Goal: Information Seeking & Learning: Learn about a topic

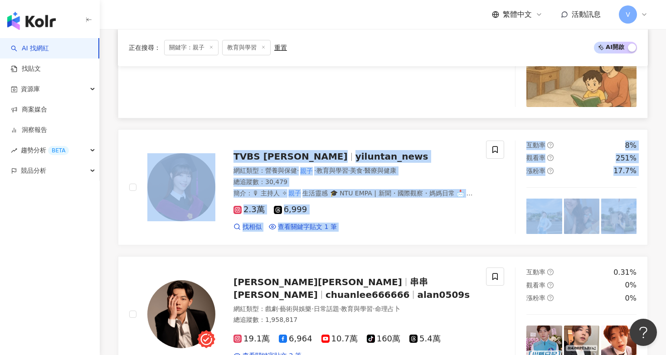
click at [243, 70] on div "一娃一貝，一期一會 小娃媽 1wa1bai 網紅類型 ： 親子 · 教育與學習 · 家庭 總追蹤數 ： 16,518 名稱 ： 小娃媽 | 親子 英文共讀 簡…" at bounding box center [307, 23] width 357 height 168
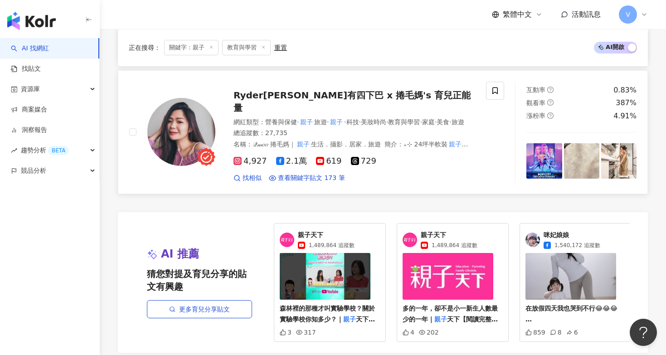
scroll to position [1605, 0]
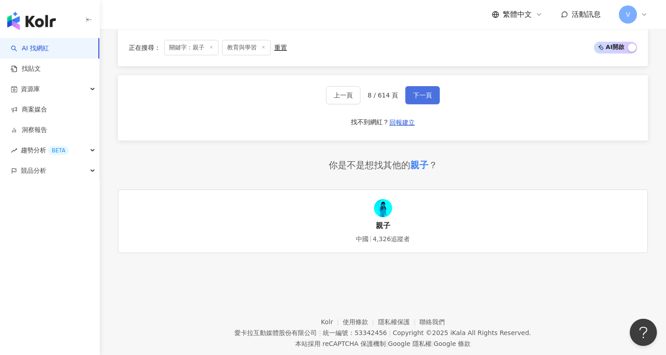
click at [419, 92] on span "下一頁" at bounding box center [422, 95] width 19 height 7
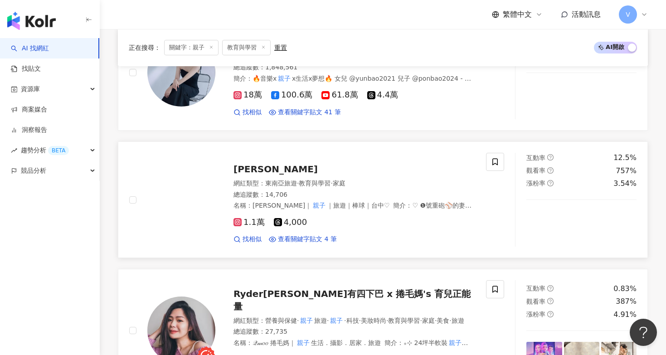
scroll to position [185, 0]
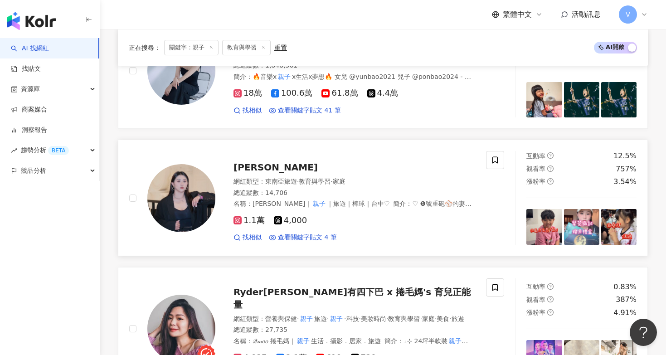
click at [246, 164] on span "楊蓓蓓" at bounding box center [275, 167] width 84 height 11
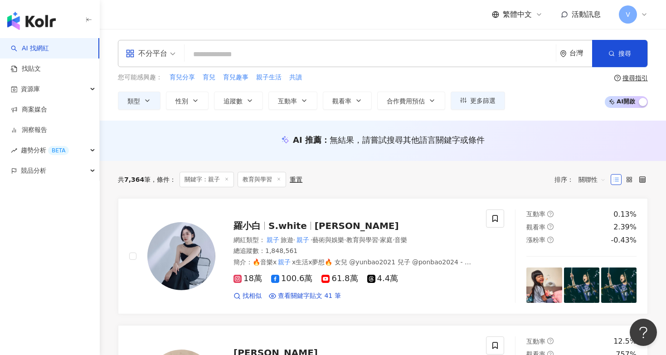
scroll to position [0, 0]
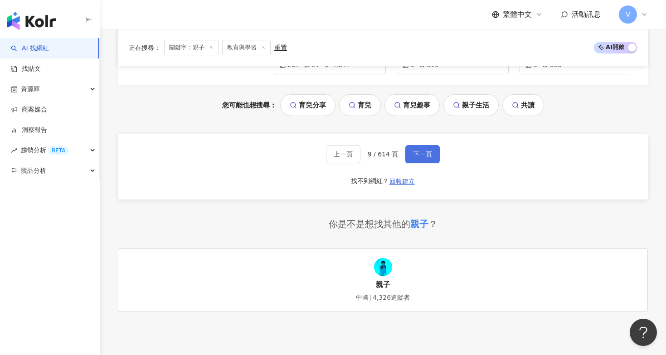
click at [425, 150] on span "下一頁" at bounding box center [422, 153] width 19 height 7
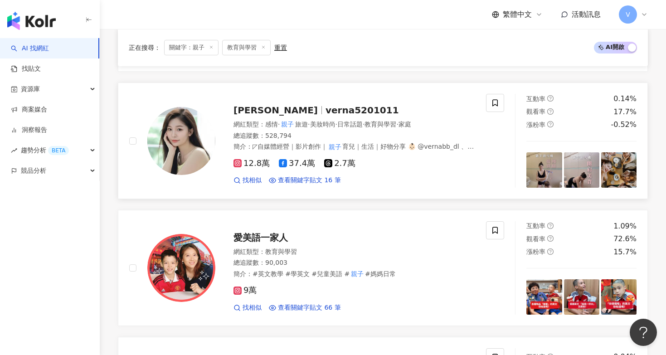
scroll to position [888, 0]
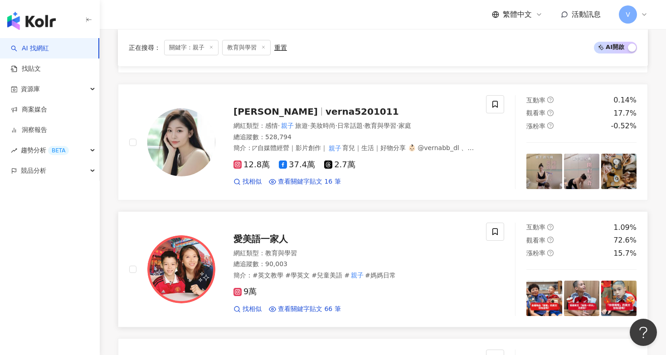
click at [256, 233] on span "愛美語一家人" at bounding box center [260, 238] width 54 height 11
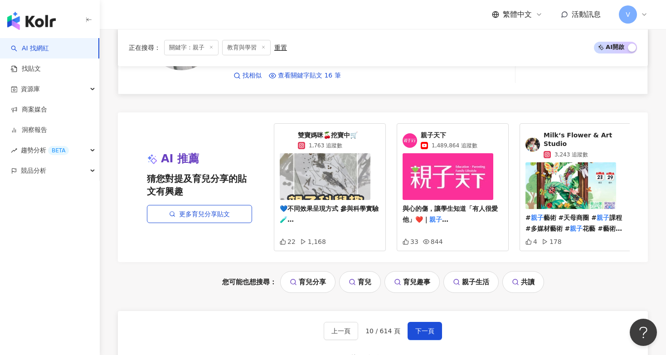
scroll to position [1747, 0]
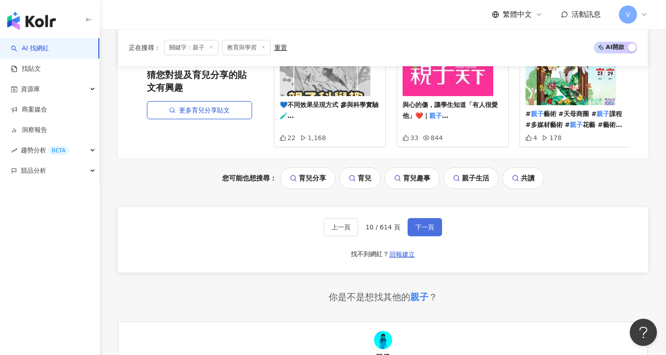
click at [418, 223] on span "下一頁" at bounding box center [424, 226] width 19 height 7
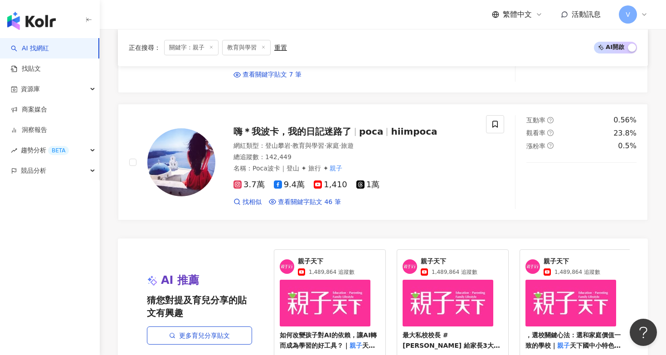
scroll to position [1616, 0]
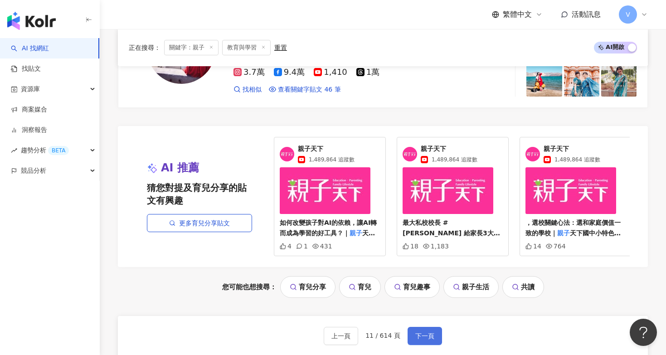
click at [419, 332] on span "下一頁" at bounding box center [424, 335] width 19 height 7
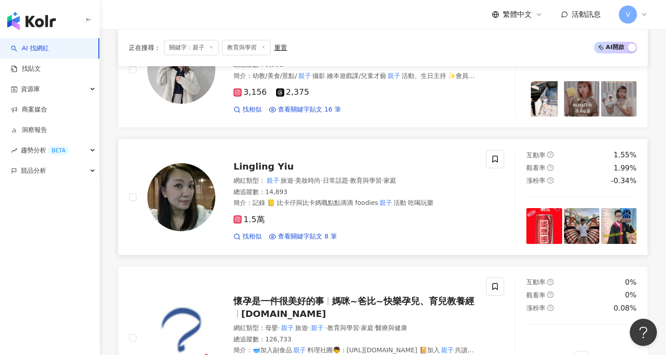
scroll to position [188, 0]
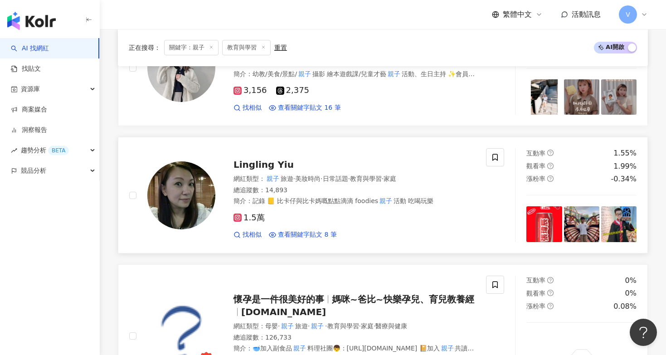
click at [258, 162] on span "Lingling Yiu" at bounding box center [263, 164] width 60 height 11
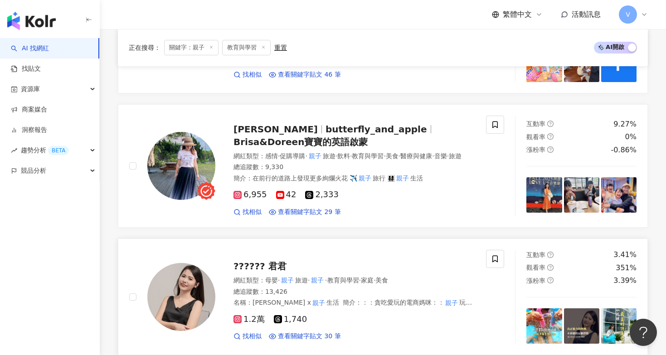
scroll to position [1409, 0]
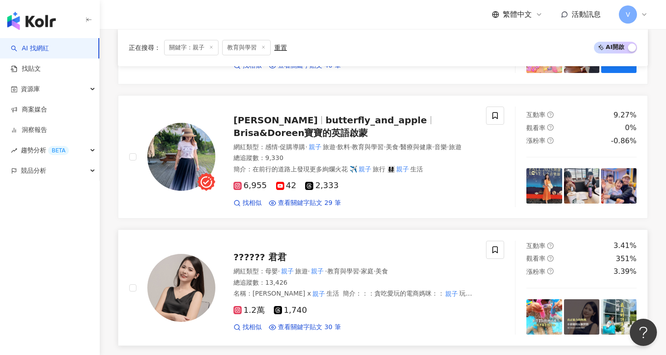
click at [267, 251] on span "?????? 君君" at bounding box center [259, 256] width 53 height 11
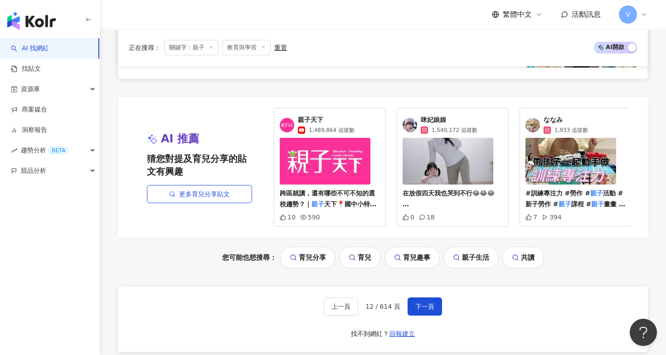
scroll to position [1736, 0]
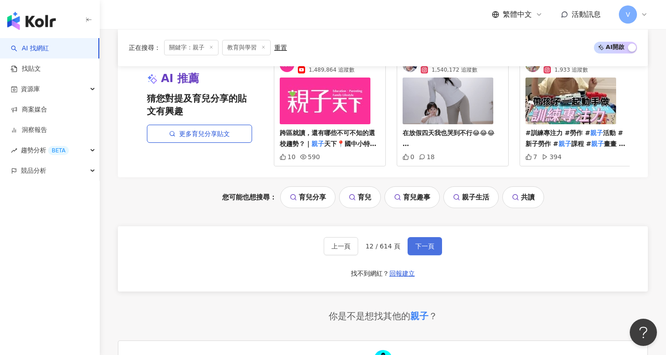
click at [415, 242] on span "下一頁" at bounding box center [424, 245] width 19 height 7
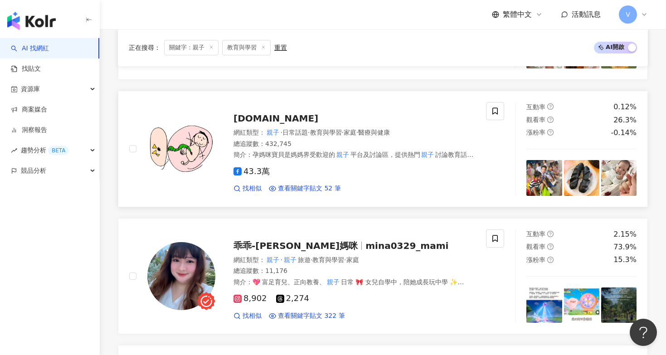
scroll to position [489, 0]
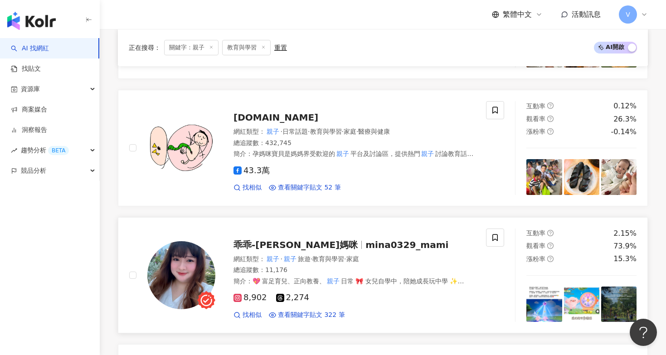
click at [365, 242] on span "mina0329_mami" at bounding box center [406, 244] width 83 height 11
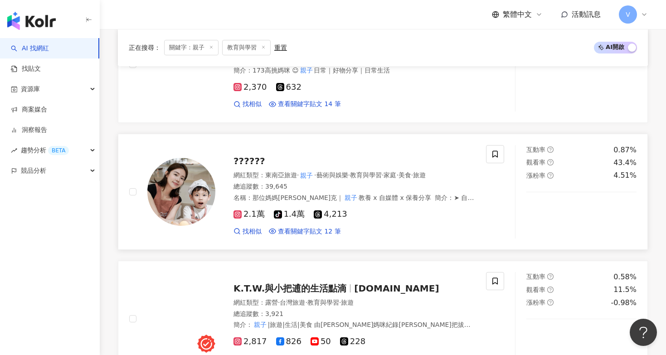
scroll to position [829, 0]
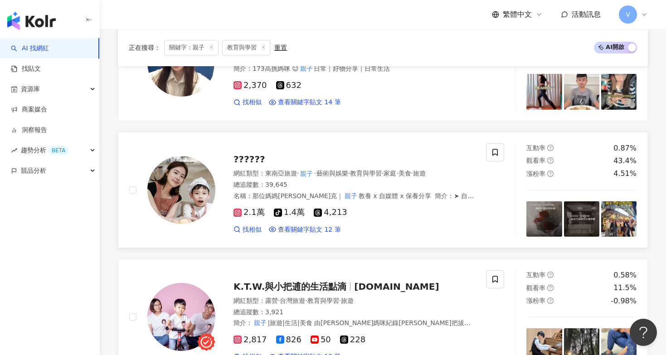
click at [199, 185] on img at bounding box center [181, 190] width 68 height 68
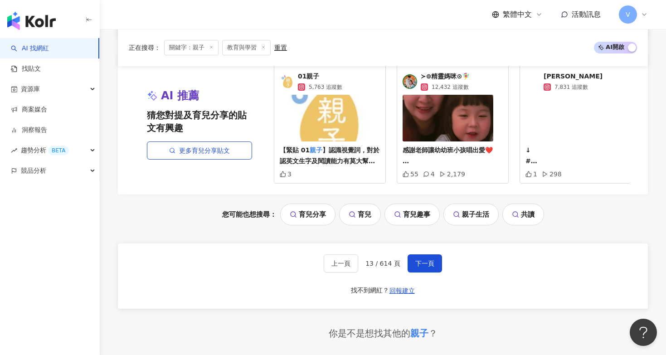
scroll to position [1780, 0]
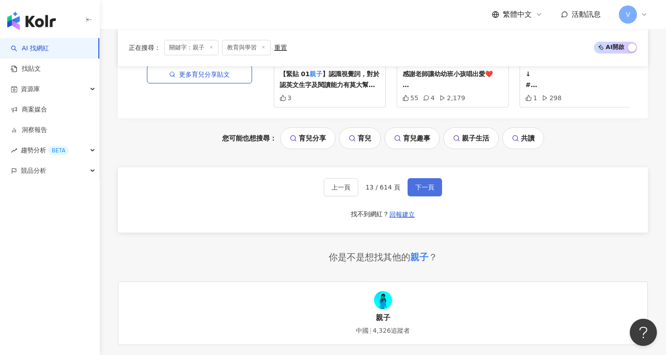
click at [421, 185] on button "下一頁" at bounding box center [424, 187] width 34 height 18
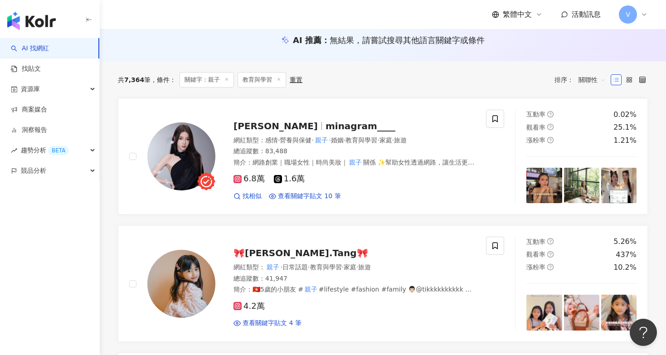
scroll to position [101, 0]
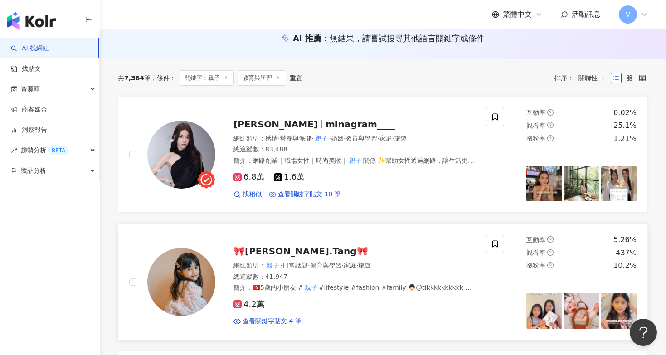
click at [274, 250] on span "🎀Luna.Tang🎀" at bounding box center [300, 251] width 135 height 11
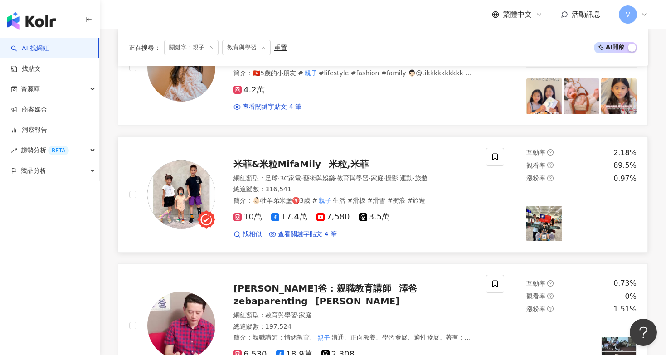
scroll to position [318, 0]
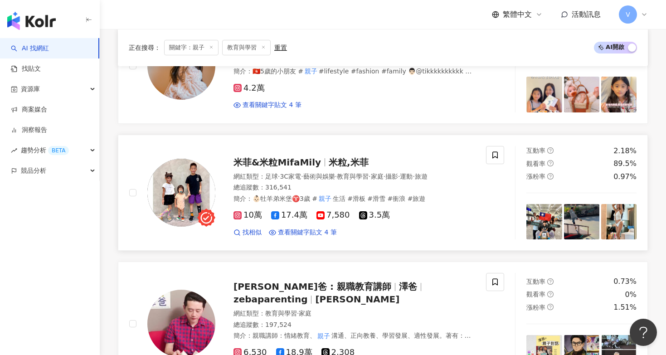
click at [299, 159] on span "米菲&米粒MifaMily" at bounding box center [276, 162] width 87 height 11
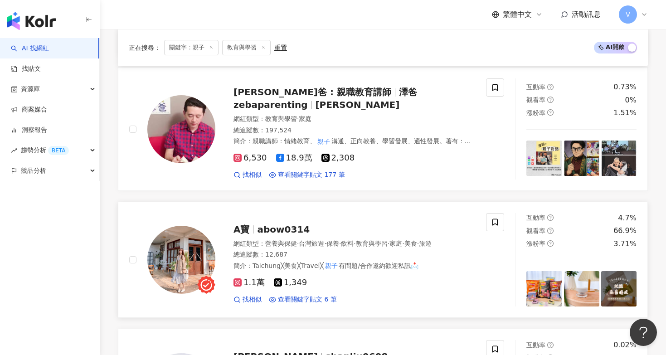
scroll to position [499, 0]
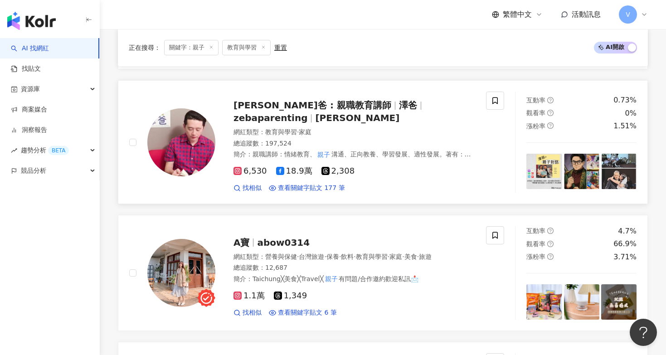
click at [290, 101] on span "澤爸 : 親職教育講師" at bounding box center [312, 105] width 158 height 11
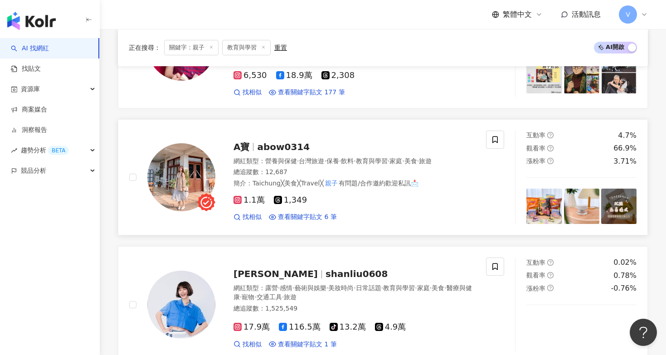
scroll to position [596, 0]
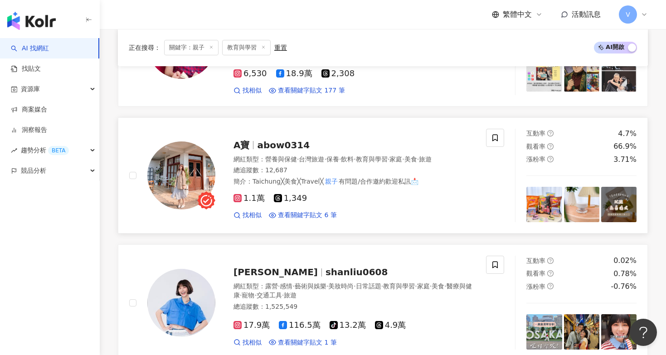
click at [291, 140] on span "abow0314" at bounding box center [283, 145] width 53 height 11
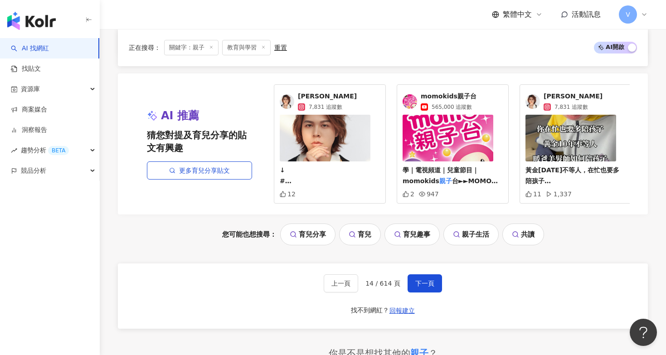
scroll to position [1710, 0]
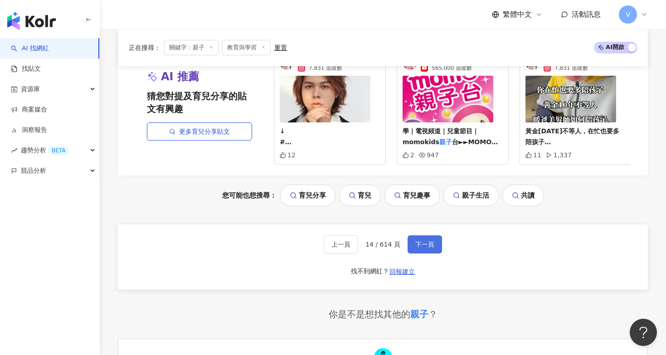
click at [417, 241] on span "下一頁" at bounding box center [424, 244] width 19 height 7
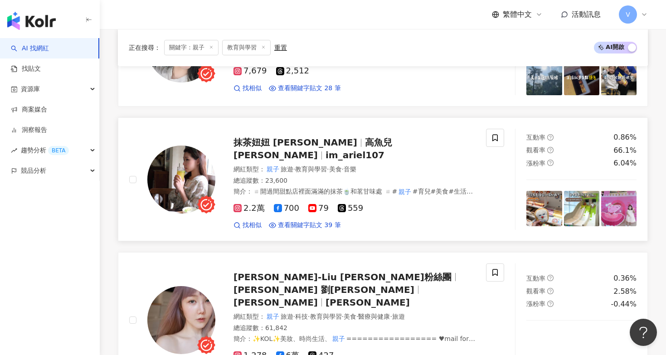
scroll to position [248, 0]
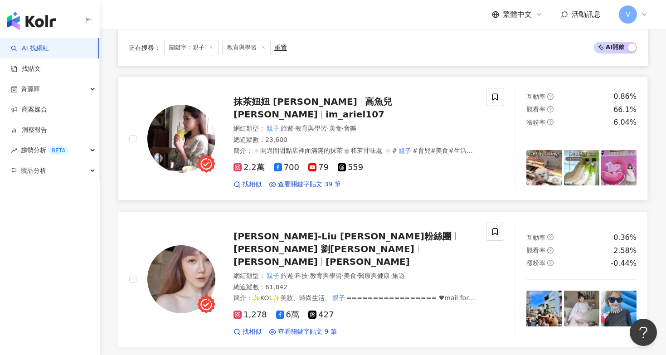
click at [318, 104] on span "高魚兒Ariel" at bounding box center [312, 108] width 159 height 24
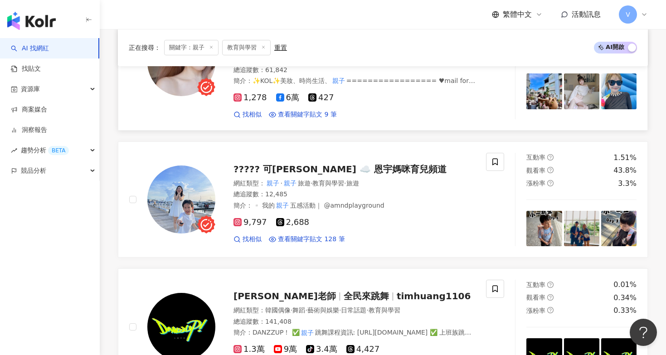
scroll to position [466, 0]
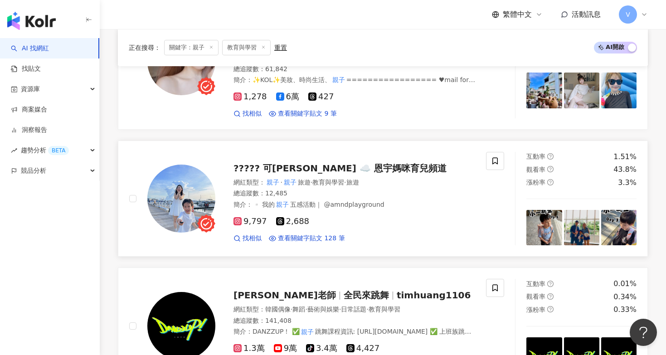
click at [324, 162] on div "????? 可昀 ☁️ 恩宇媽咪育兒頻道" at bounding box center [353, 168] width 241 height 13
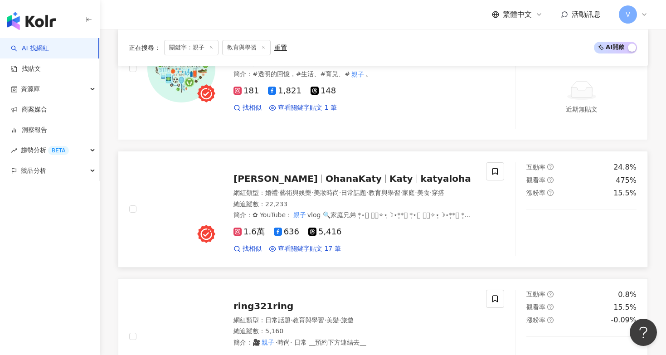
scroll to position [1295, 0]
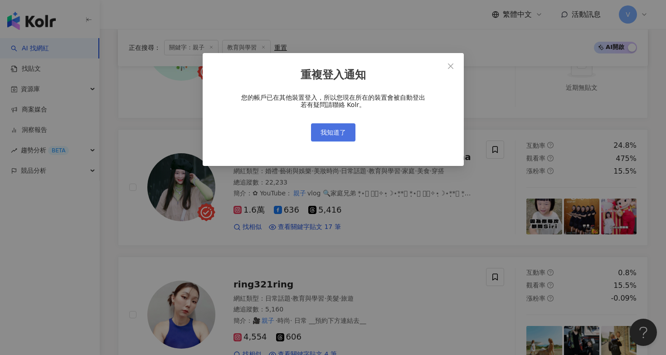
click at [328, 132] on span "我知道了" at bounding box center [332, 132] width 25 height 7
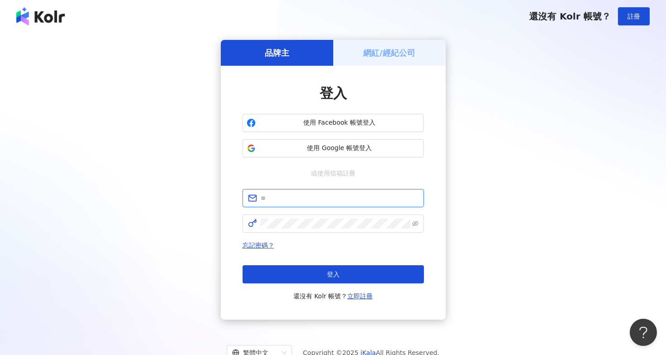
type input "**********"
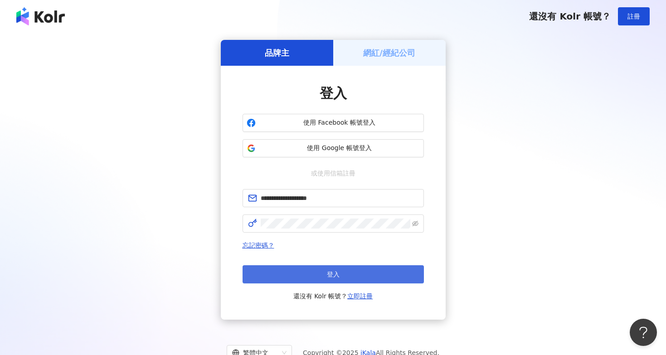
click at [345, 270] on button "登入" at bounding box center [332, 274] width 181 height 18
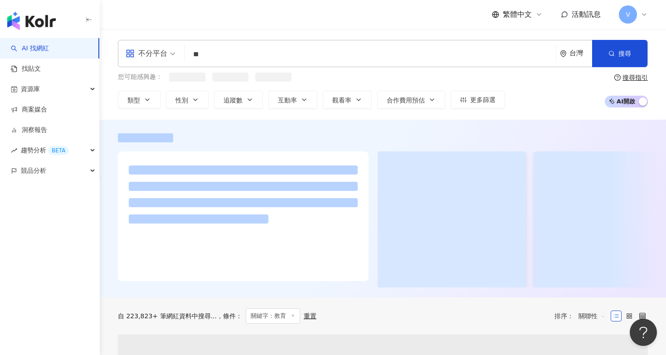
type input "**"
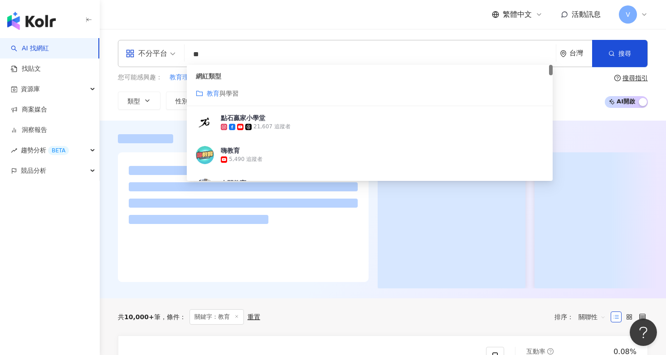
click at [229, 87] on div "網紅類型 教育 與學習" at bounding box center [370, 85] width 366 height 41
click at [230, 93] on span "與學習" at bounding box center [228, 93] width 19 height 7
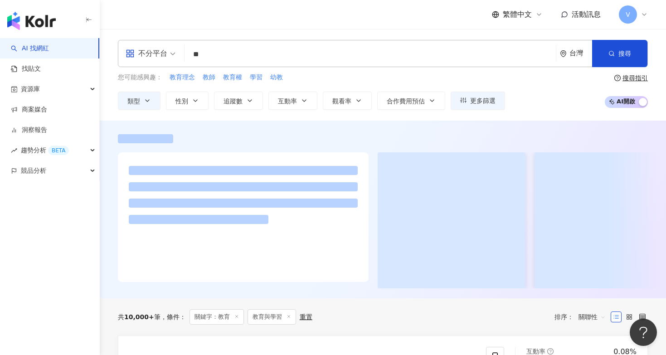
click at [234, 318] on span at bounding box center [236, 316] width 5 height 5
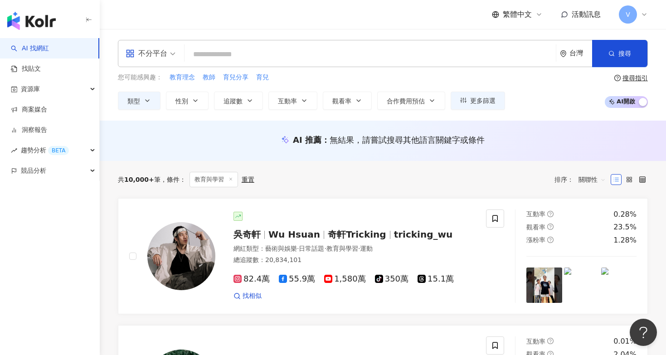
click at [233, 56] on input "search" at bounding box center [370, 54] width 364 height 17
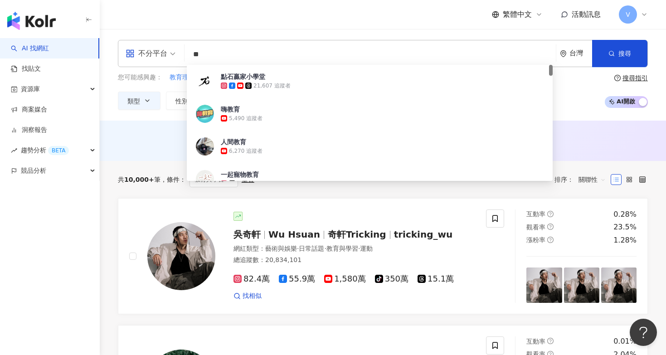
type input "*"
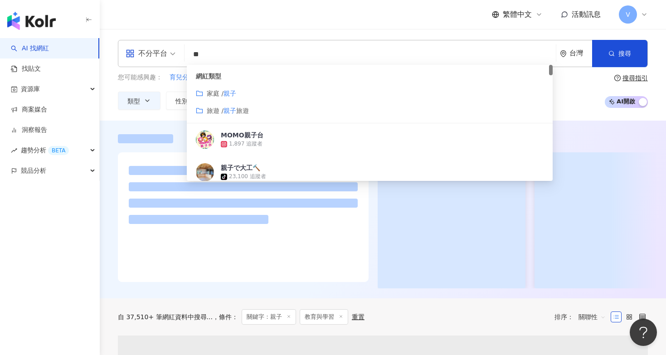
click at [228, 94] on mark "親子" at bounding box center [229, 93] width 13 height 7
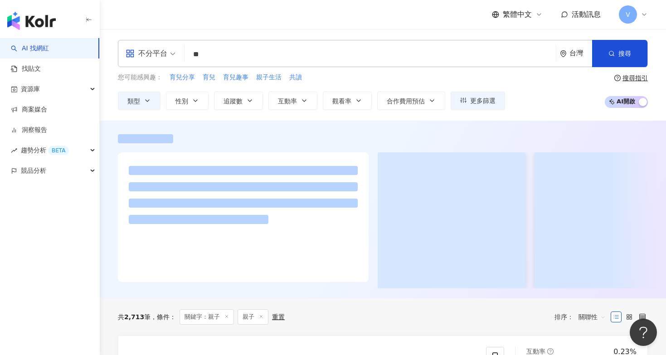
type input "*"
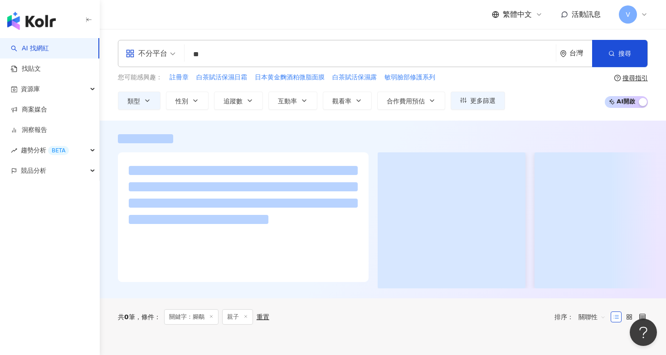
type input "*"
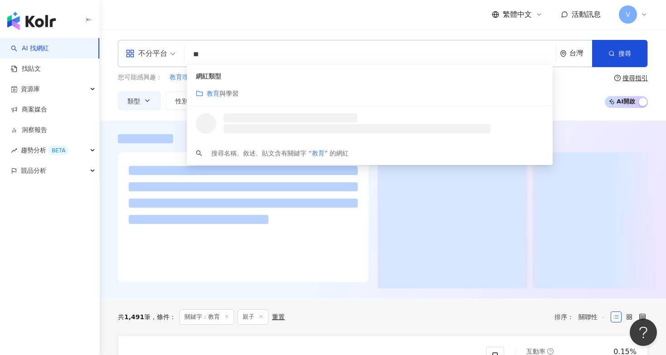
click at [222, 96] on span "與學習" at bounding box center [228, 93] width 19 height 7
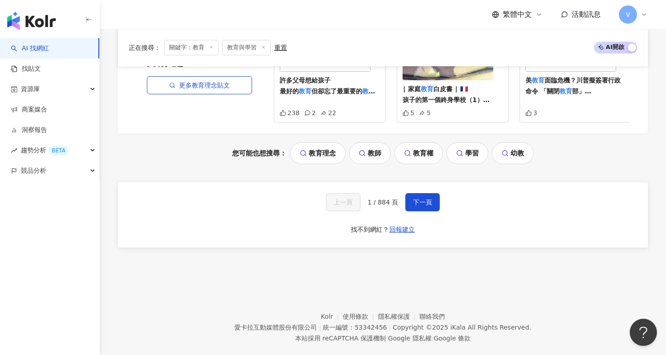
scroll to position [1950, 0]
type input "**"
click at [386, 199] on span "1 / 884 頁" at bounding box center [382, 202] width 31 height 7
click at [420, 199] on span "下一頁" at bounding box center [422, 202] width 19 height 7
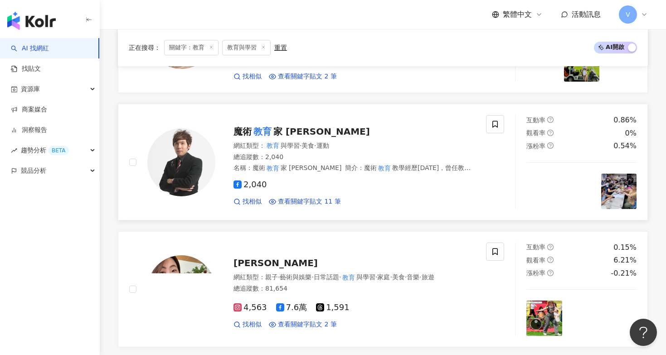
scroll to position [701, 0]
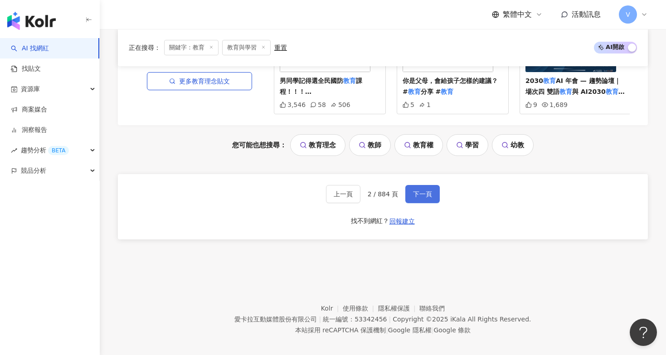
click at [423, 191] on button "下一頁" at bounding box center [422, 194] width 34 height 18
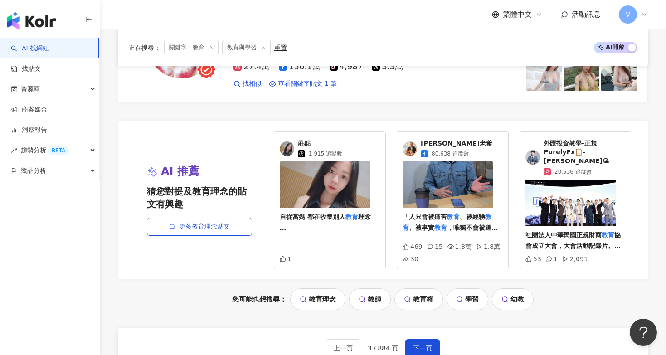
scroll to position [1809, 0]
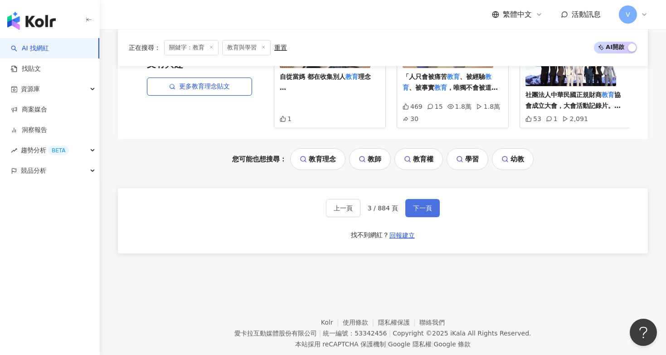
click at [421, 204] on span "下一頁" at bounding box center [422, 207] width 19 height 7
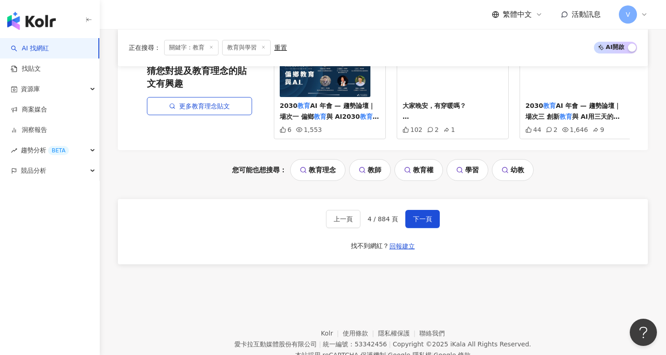
scroll to position [1803, 0]
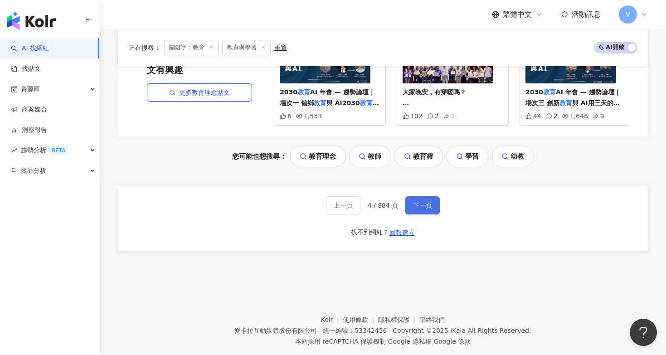
click at [420, 202] on span "下一頁" at bounding box center [422, 205] width 19 height 7
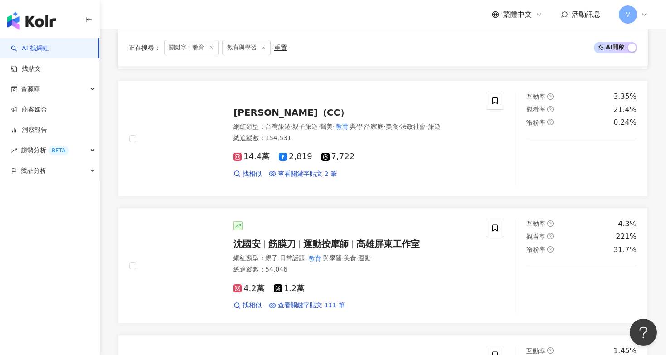
scroll to position [421, 0]
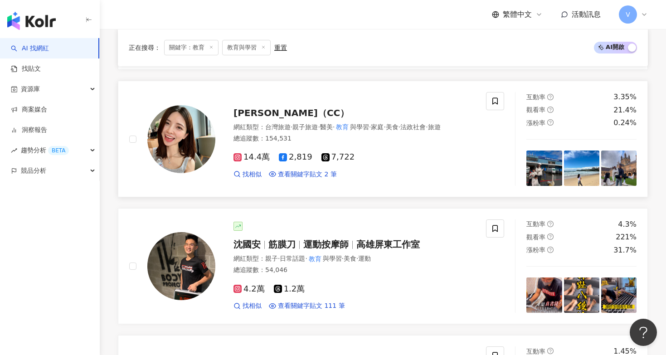
click at [264, 113] on span "Celia Weng（CC）" at bounding box center [291, 112] width 116 height 11
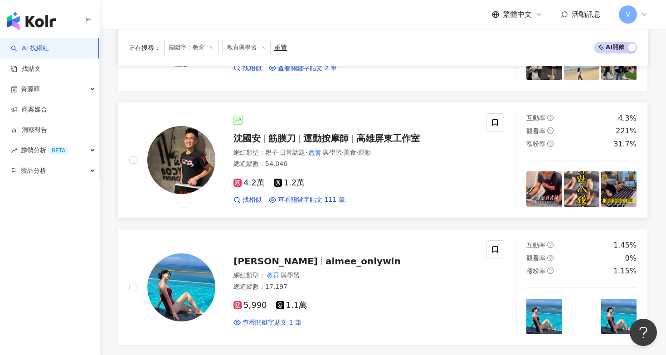
scroll to position [526, 0]
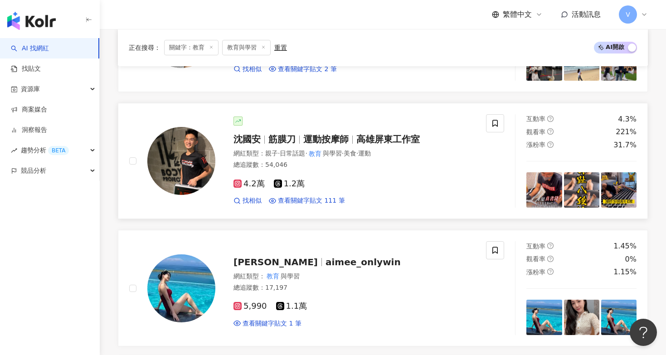
click at [281, 137] on span "筋膜刀" at bounding box center [281, 139] width 27 height 11
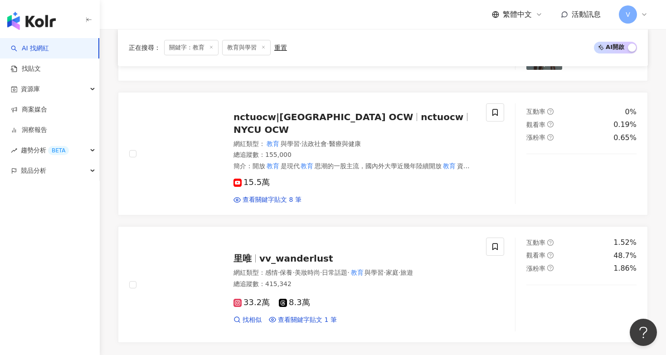
scroll to position [1574, 0]
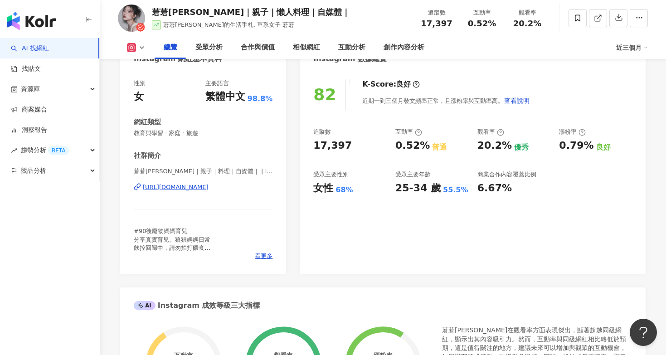
scroll to position [10, 0]
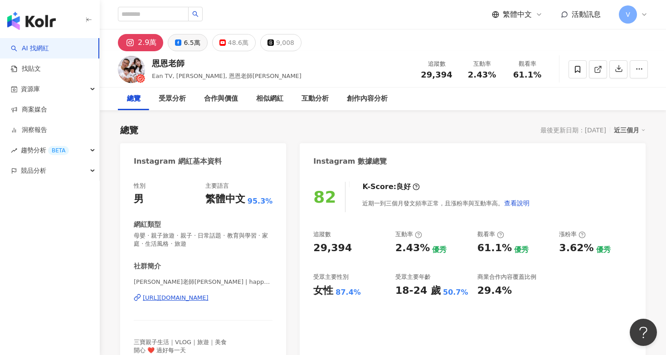
click at [192, 43] on div "6.5萬" at bounding box center [191, 42] width 16 height 13
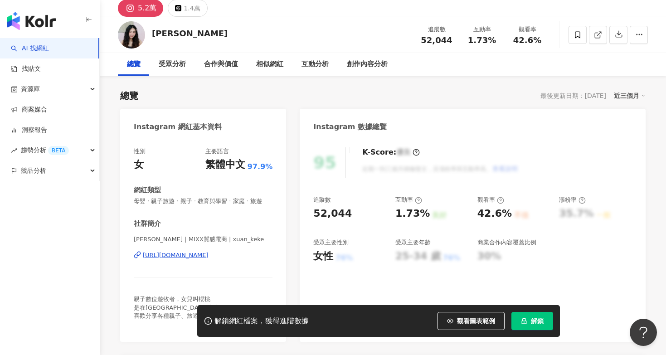
scroll to position [35, 0]
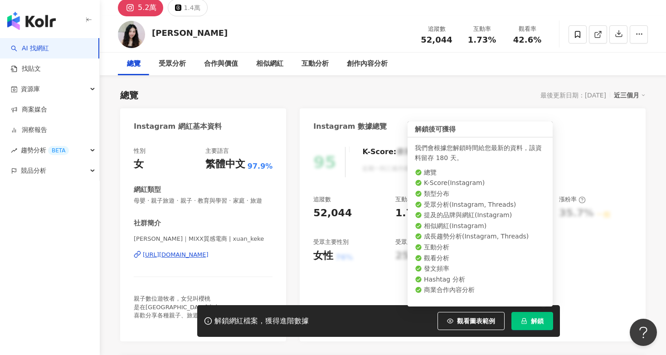
click at [530, 320] on button "解鎖" at bounding box center [532, 321] width 42 height 18
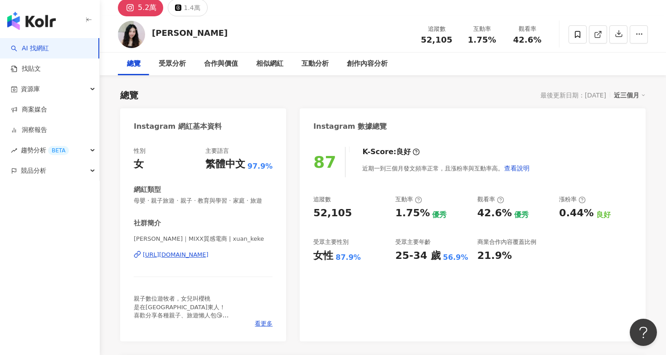
scroll to position [2702, 0]
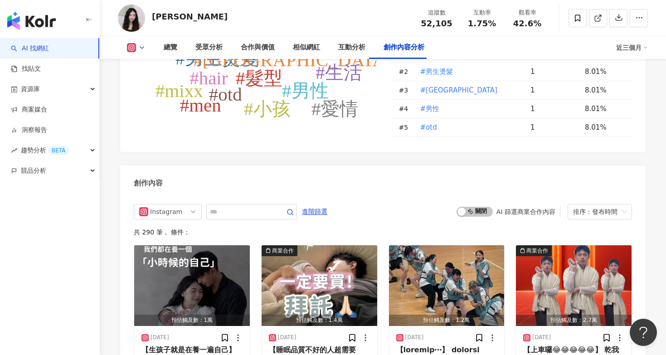
click at [379, 165] on div "創作內容" at bounding box center [382, 179] width 525 height 29
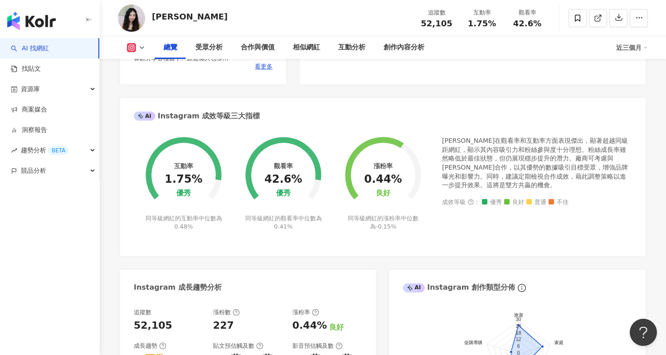
scroll to position [141, 0]
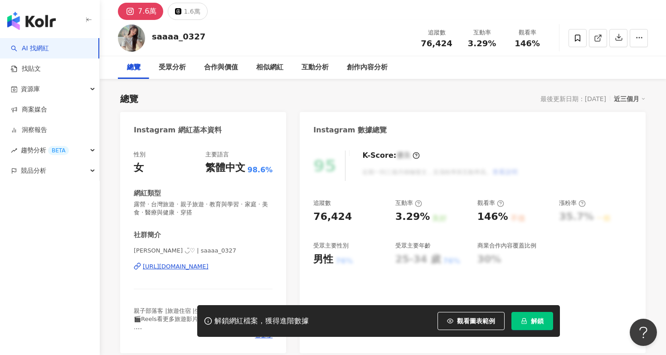
scroll to position [31, 0]
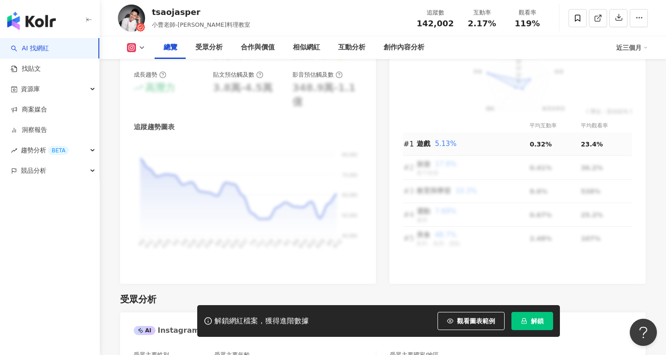
scroll to position [564, 0]
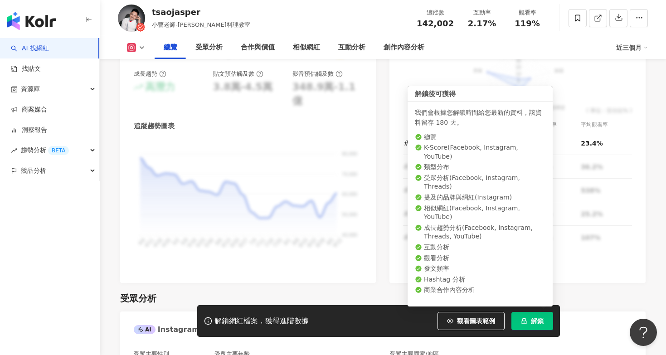
click at [521, 323] on icon "lock" at bounding box center [524, 321] width 6 height 6
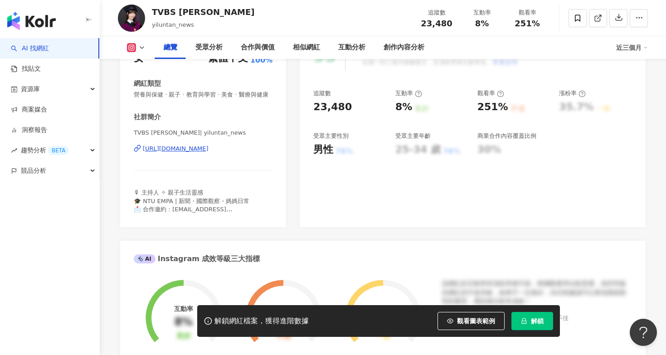
scroll to position [41, 0]
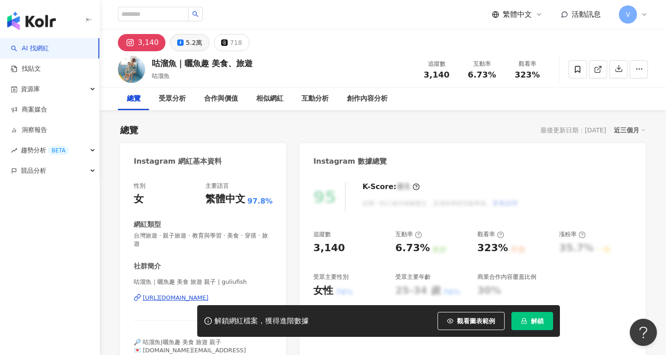
click at [188, 39] on div "5.2萬" at bounding box center [194, 42] width 16 height 13
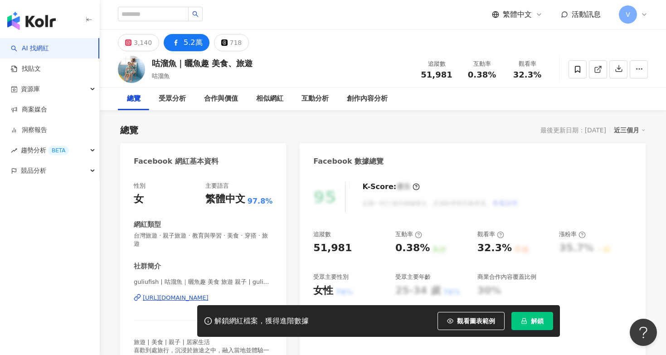
click at [190, 42] on div "5.2萬" at bounding box center [192, 42] width 19 height 13
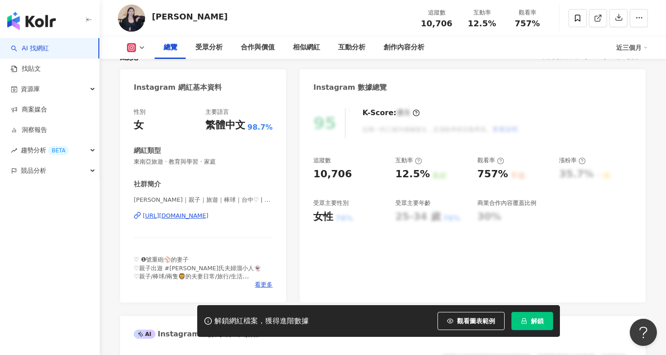
scroll to position [96, 0]
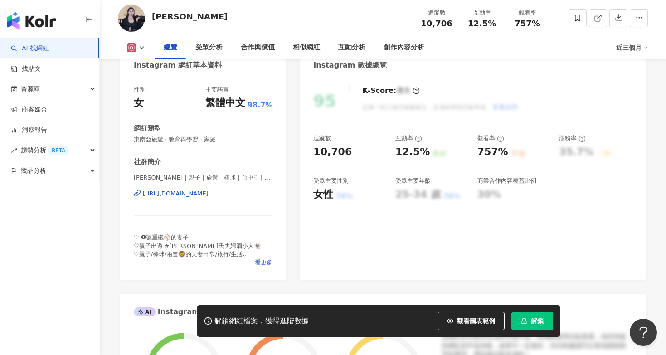
click at [533, 326] on button "解鎖" at bounding box center [532, 321] width 42 height 18
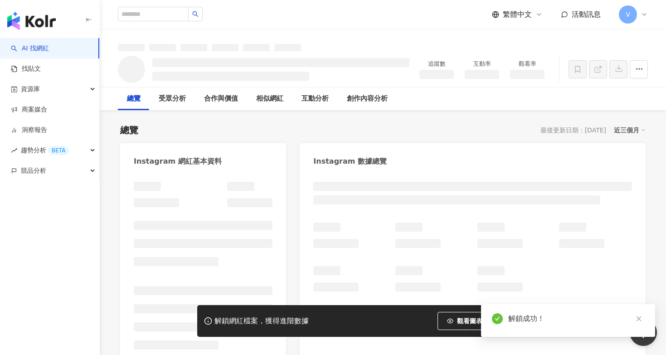
scroll to position [-1, 0]
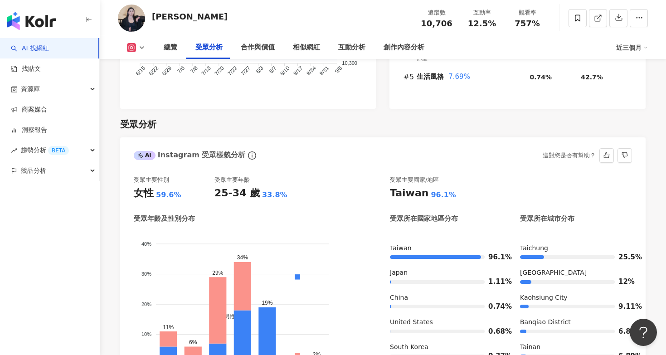
scroll to position [805, 0]
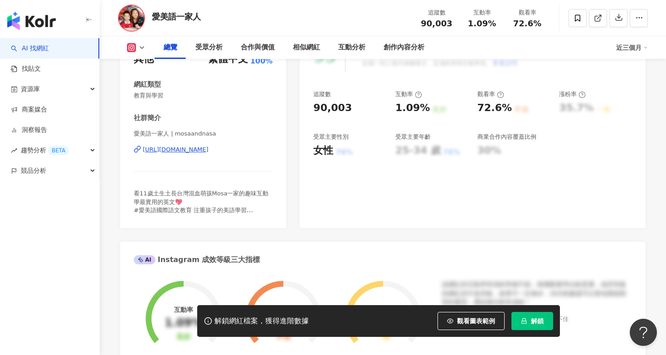
scroll to position [133, 0]
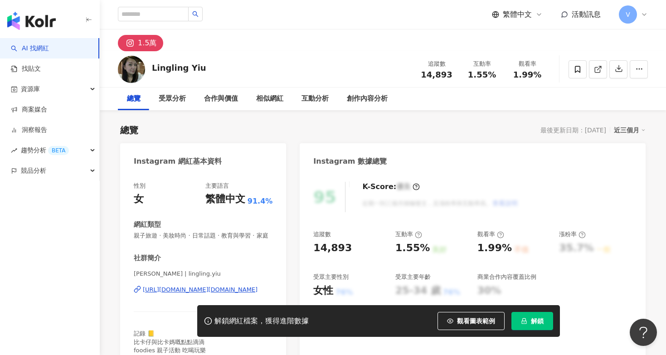
click at [536, 318] on span "解鎖" at bounding box center [537, 320] width 13 height 7
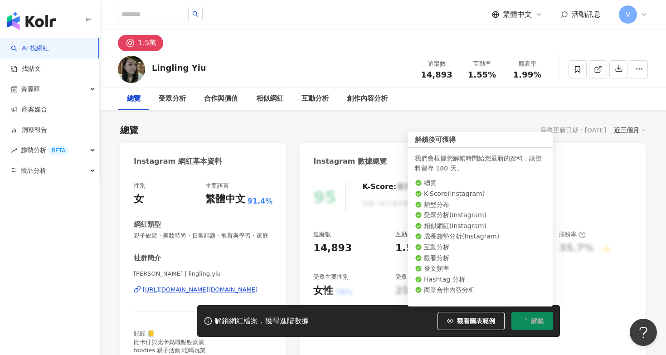
click at [535, 323] on span "解鎖" at bounding box center [537, 320] width 13 height 7
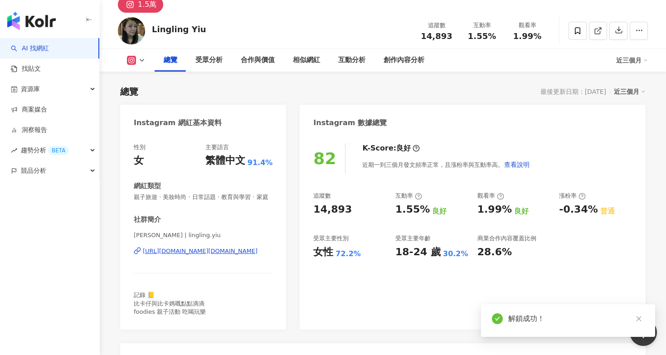
scroll to position [72, 0]
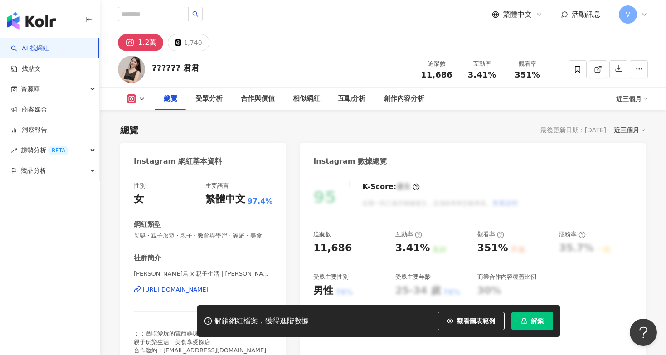
scroll to position [46, 0]
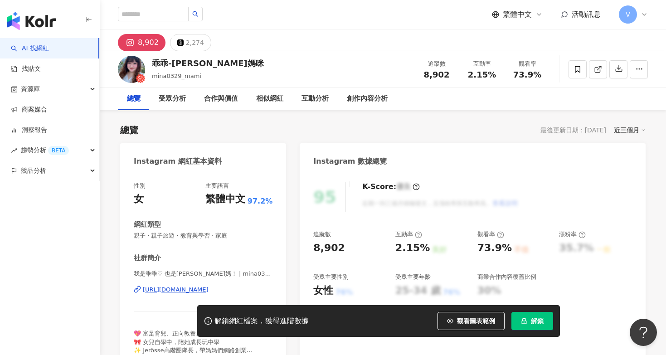
click at [538, 325] on button "解鎖" at bounding box center [532, 321] width 42 height 18
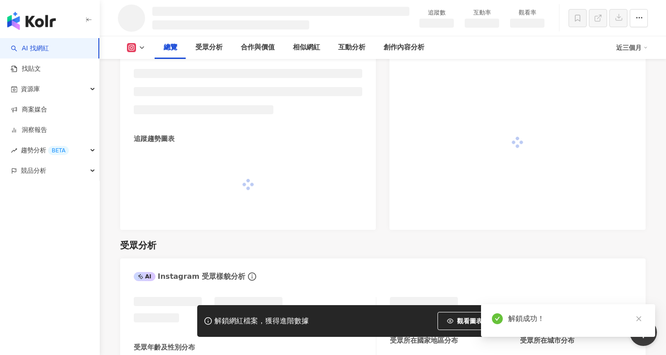
scroll to position [558, 0]
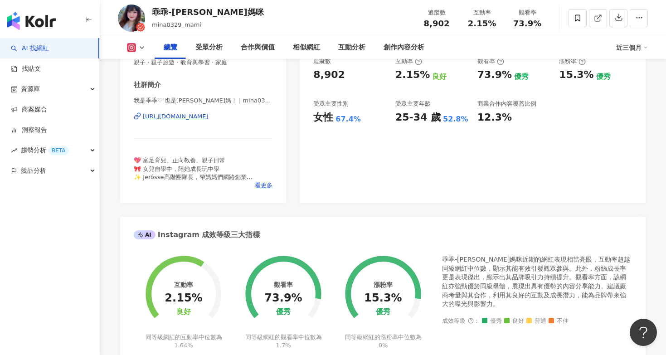
scroll to position [178, 0]
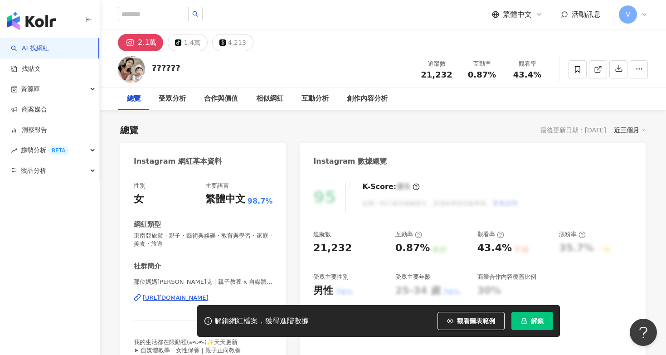
scroll to position [49, 0]
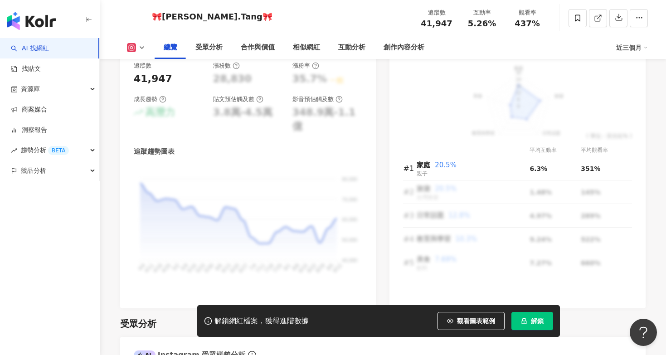
scroll to position [543, 0]
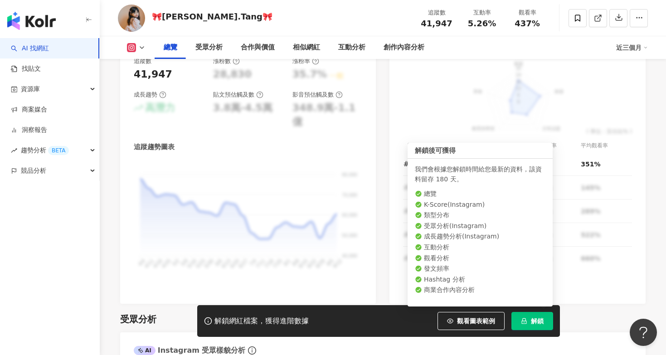
click at [538, 326] on button "解鎖" at bounding box center [532, 321] width 42 height 18
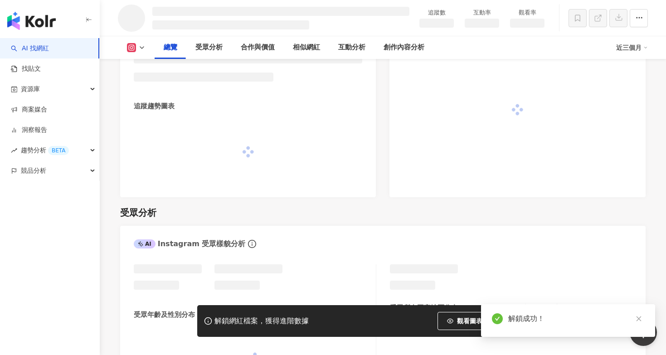
scroll to position [587, 0]
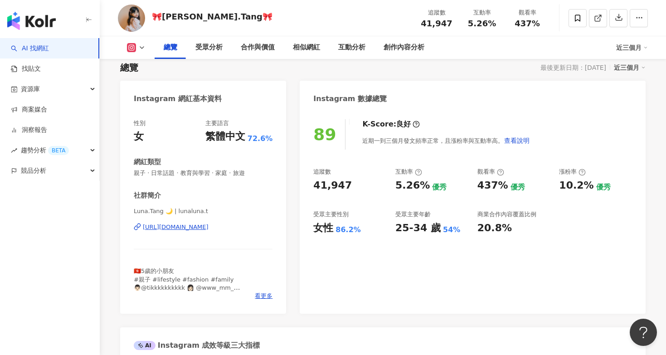
scroll to position [58, 0]
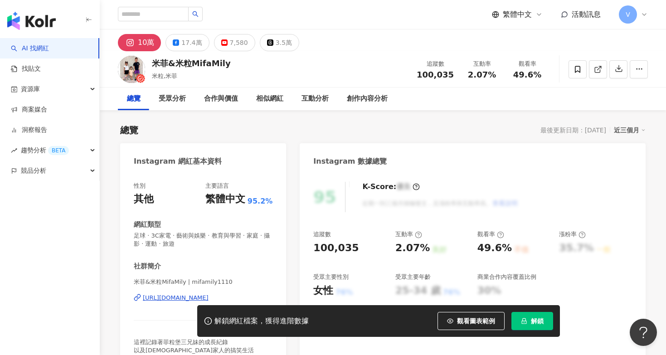
click at [526, 319] on icon "lock" at bounding box center [524, 321] width 6 height 6
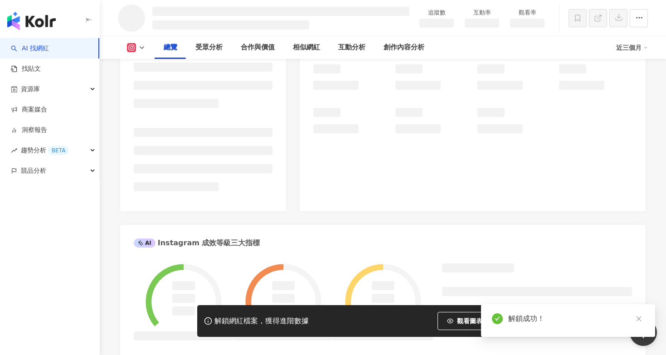
scroll to position [261, 0]
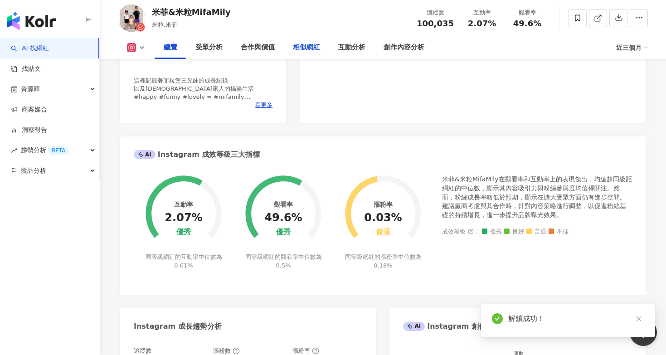
scroll to position [590, 0]
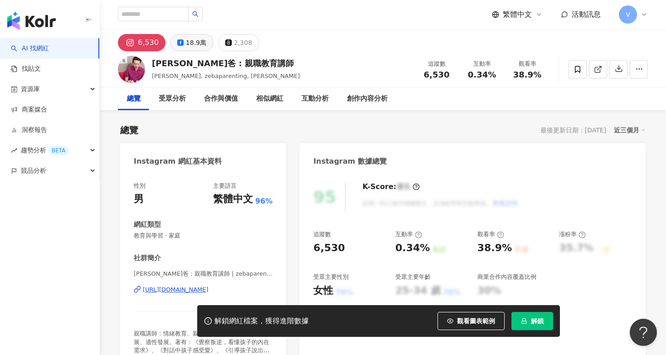
click at [197, 47] on div "18.9萬" at bounding box center [196, 42] width 20 height 13
click at [197, 45] on div "18.9萬" at bounding box center [196, 42] width 20 height 13
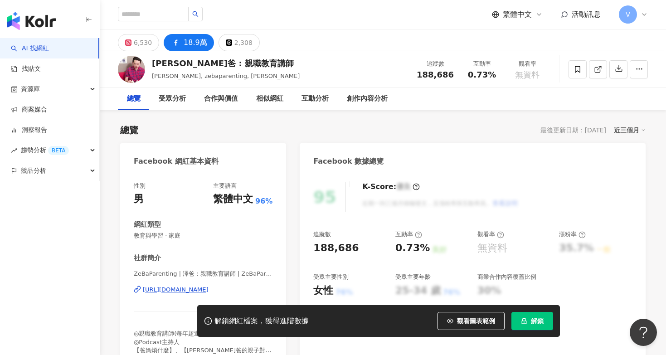
click at [543, 317] on span "解鎖" at bounding box center [537, 320] width 13 height 7
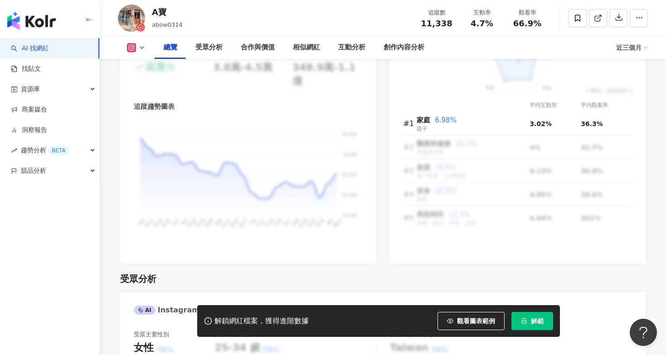
scroll to position [590, 0]
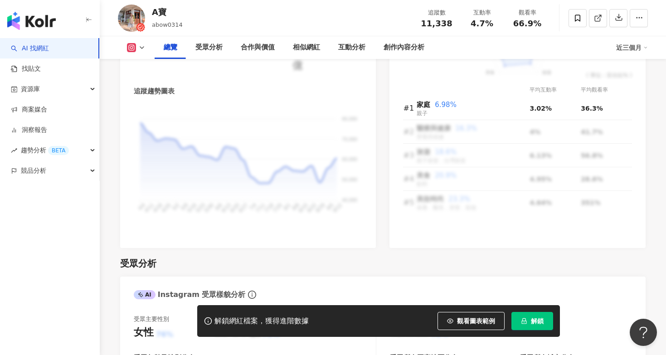
click at [532, 316] on button "解鎖" at bounding box center [532, 321] width 42 height 18
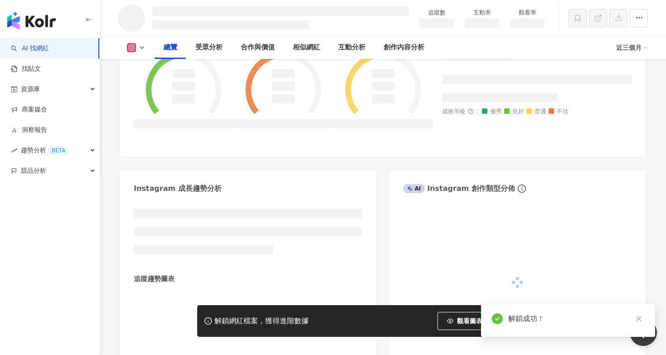
scroll to position [444, 0]
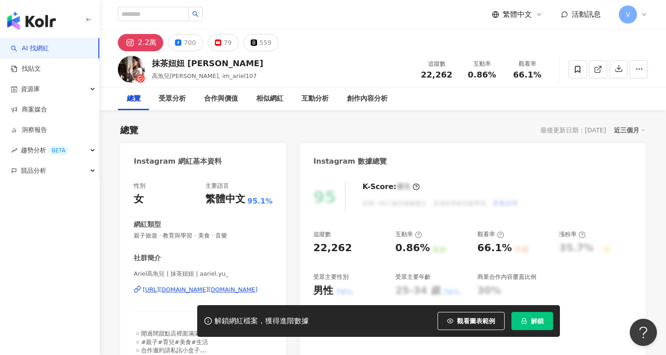
scroll to position [33, 0]
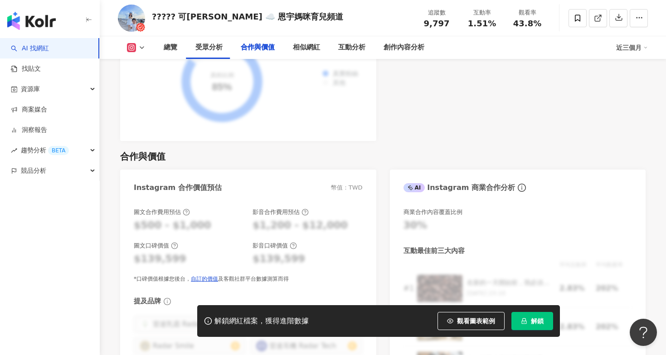
scroll to position [1216, 0]
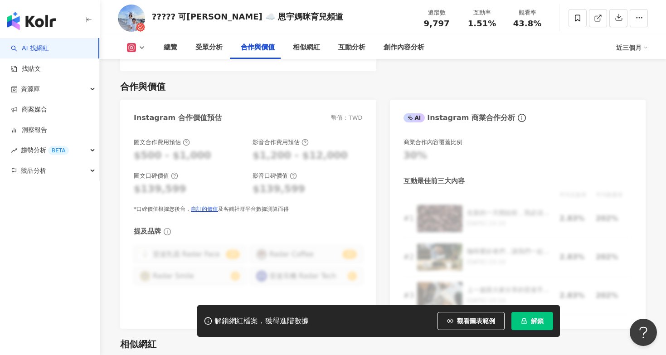
click at [539, 323] on span "解鎖" at bounding box center [537, 320] width 13 height 7
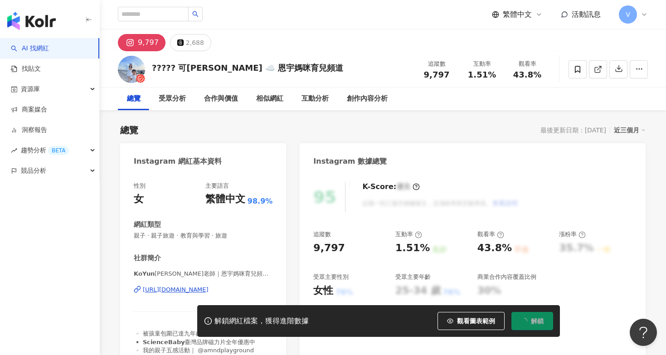
scroll to position [0, 0]
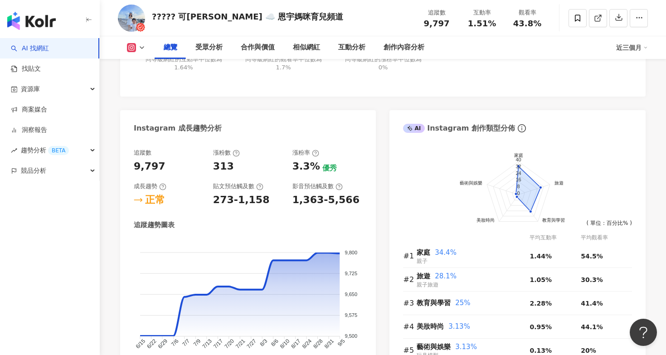
scroll to position [511, 0]
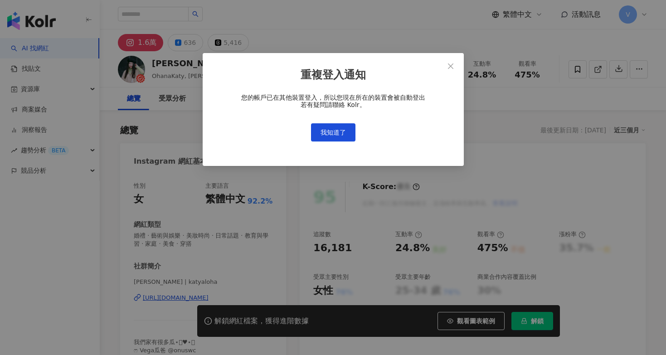
click at [338, 119] on div "您的帳戶已在其他裝置登入，所以您現在所在的裝置會被自動登出 若有疑問請聯絡 Kolr。 我知道了" at bounding box center [333, 118] width 232 height 48
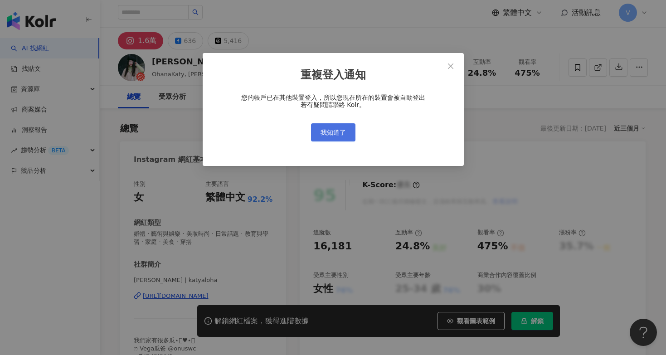
click at [347, 134] on button "我知道了" at bounding box center [333, 132] width 44 height 18
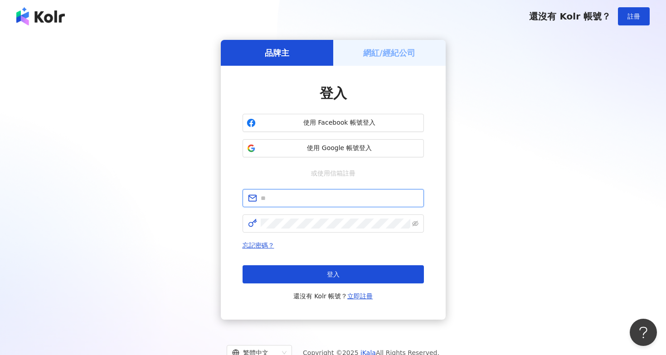
type input "**********"
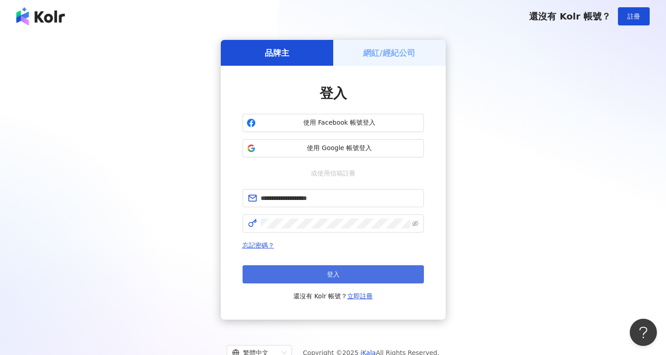
click at [325, 281] on button "登入" at bounding box center [332, 274] width 181 height 18
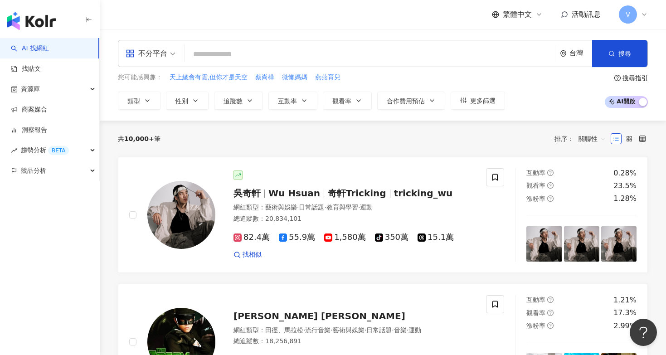
click at [255, 53] on input "search" at bounding box center [370, 54] width 364 height 17
type input "*"
click at [132, 97] on span "類型" at bounding box center [133, 100] width 13 height 7
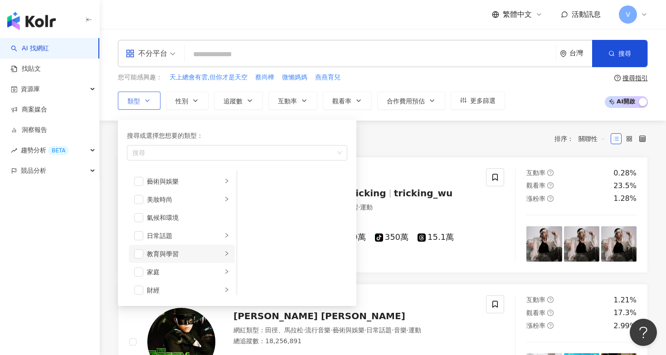
click at [174, 256] on div "教育與學習" at bounding box center [184, 254] width 75 height 10
click at [246, 189] on li "升學" at bounding box center [292, 181] width 106 height 18
click at [248, 199] on span "button" at bounding box center [248, 199] width 9 height 9
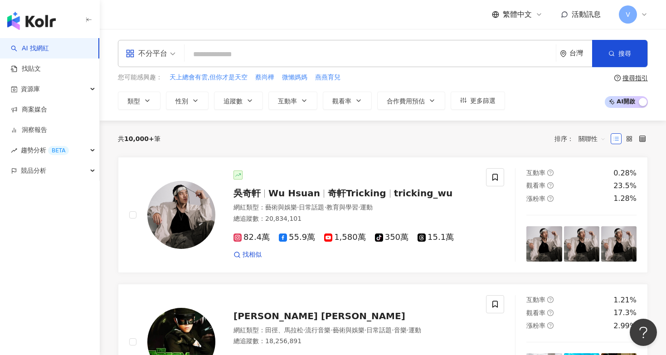
click at [250, 58] on input "search" at bounding box center [370, 54] width 364 height 17
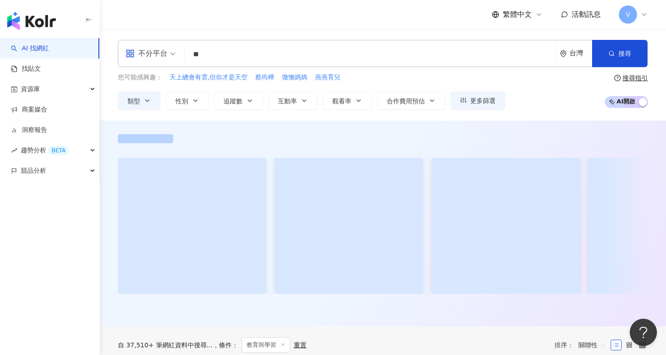
type input "**"
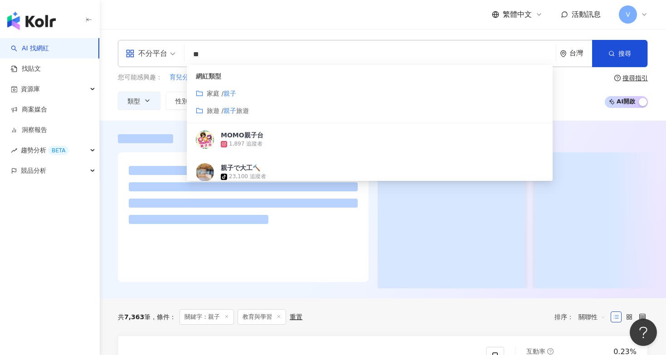
click at [268, 92] on div "家庭 / 親子" at bounding box center [369, 93] width 347 height 10
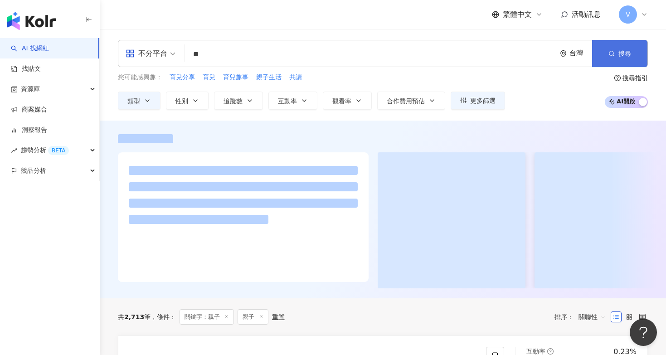
click at [622, 58] on button "搜尋" at bounding box center [619, 53] width 55 height 27
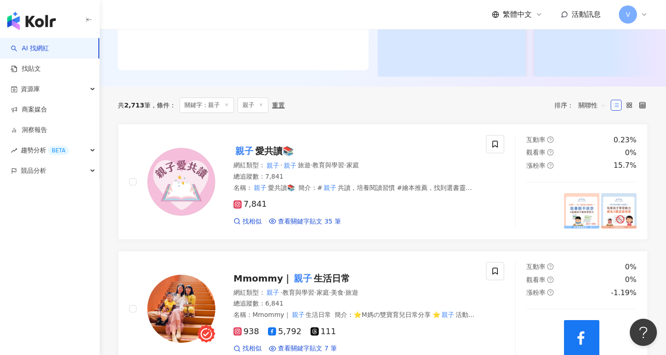
scroll to position [227, 0]
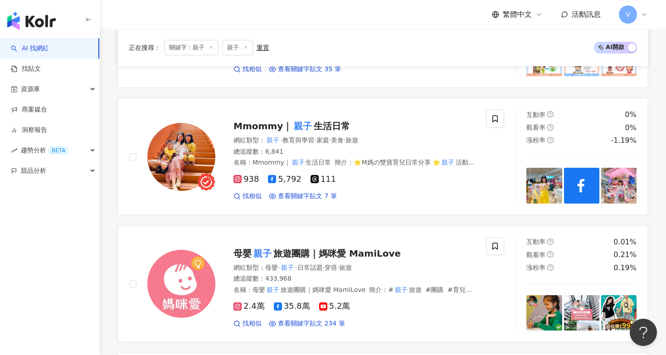
click at [243, 48] on icon at bounding box center [245, 47] width 5 height 5
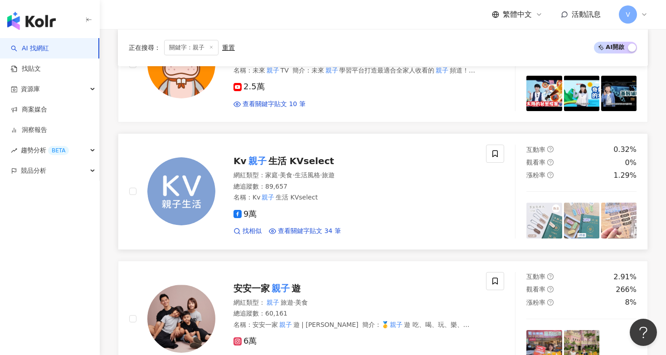
scroll to position [560, 0]
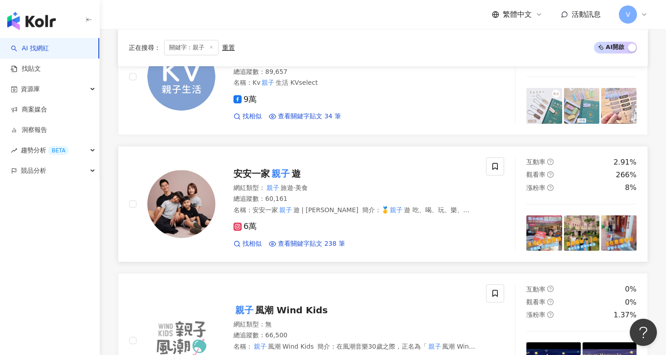
click at [273, 170] on mark "親子" at bounding box center [281, 173] width 22 height 14
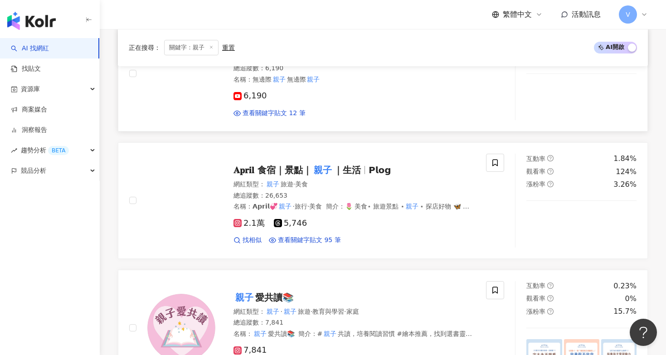
scroll to position [969, 0]
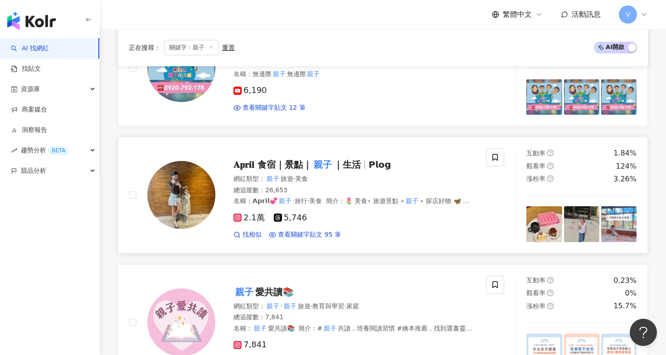
click at [298, 159] on span "𝐀𝐩𝐫𝐢𝐥 食宿｜景點｜" at bounding box center [272, 164] width 78 height 11
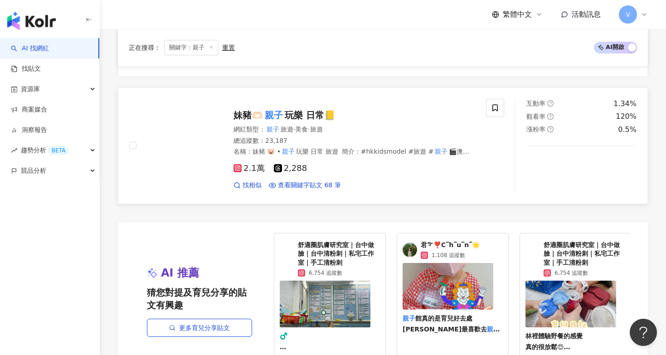
scroll to position [1526, 0]
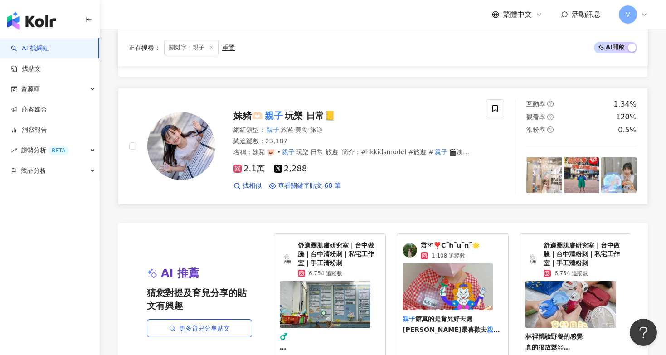
click at [304, 110] on span "玩樂 日常📒" at bounding box center [310, 115] width 51 height 11
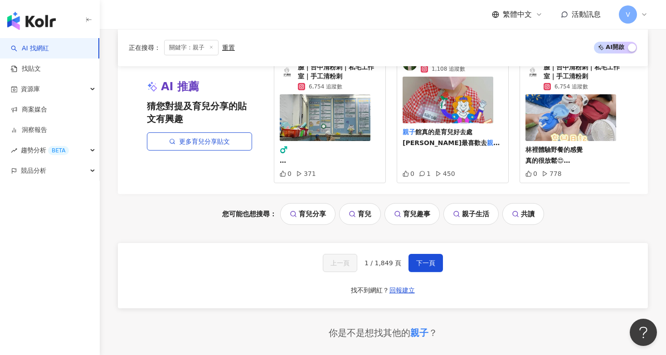
scroll to position [1828, 0]
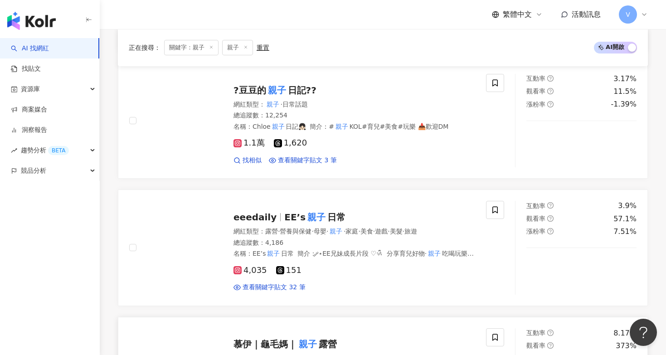
scroll to position [626, 0]
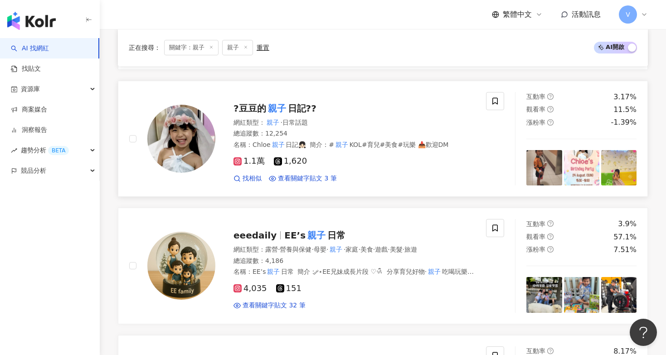
click at [300, 103] on span "日記??" at bounding box center [302, 108] width 29 height 11
